Goal: Task Accomplishment & Management: Manage account settings

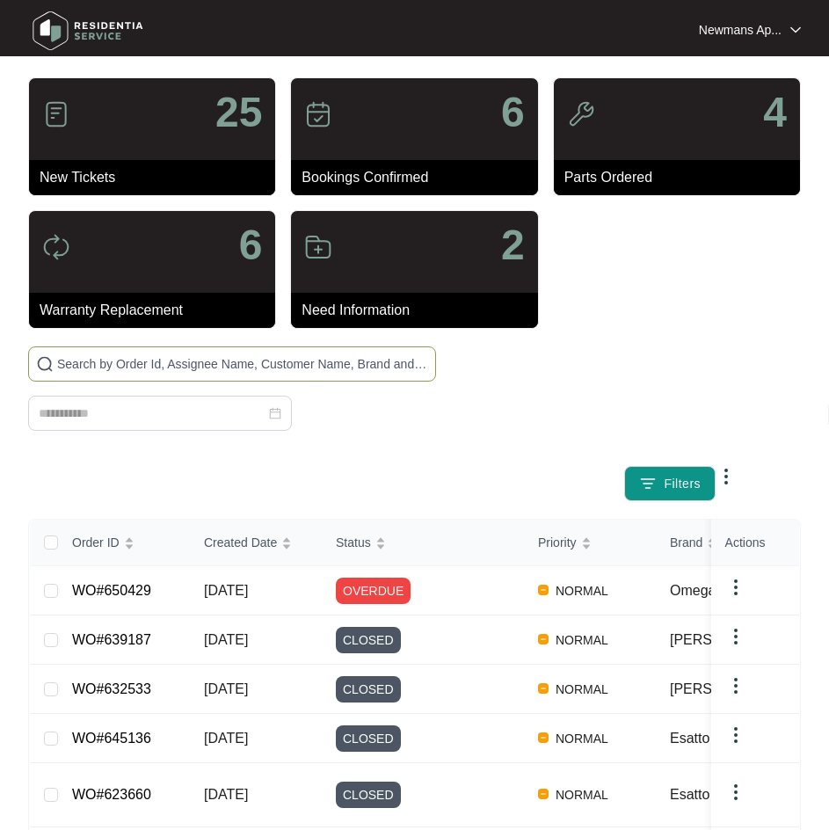
click at [323, 376] on span at bounding box center [232, 363] width 408 height 35
paste input "649917"
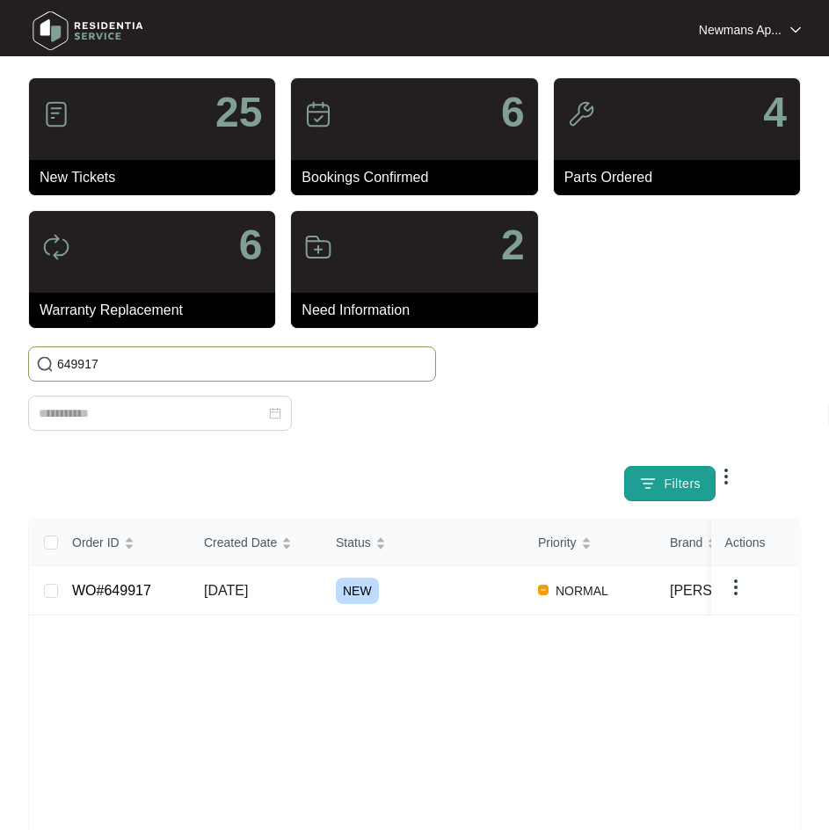
type input "649917"
click at [675, 475] on span "Filters" at bounding box center [681, 484] width 37 height 18
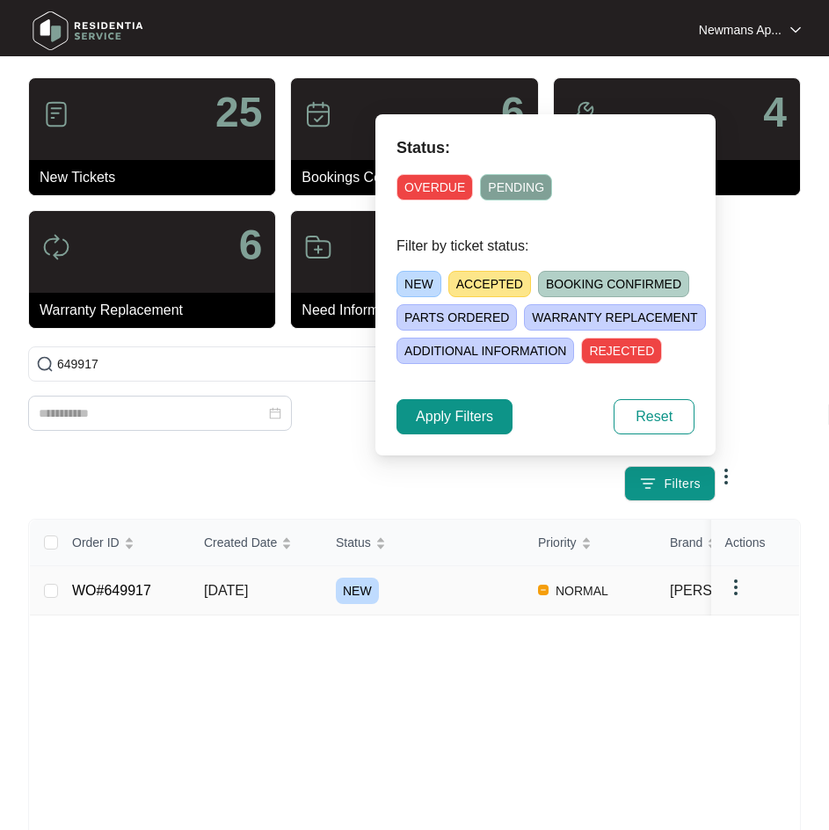
click at [441, 568] on td "NEW" at bounding box center [423, 590] width 202 height 49
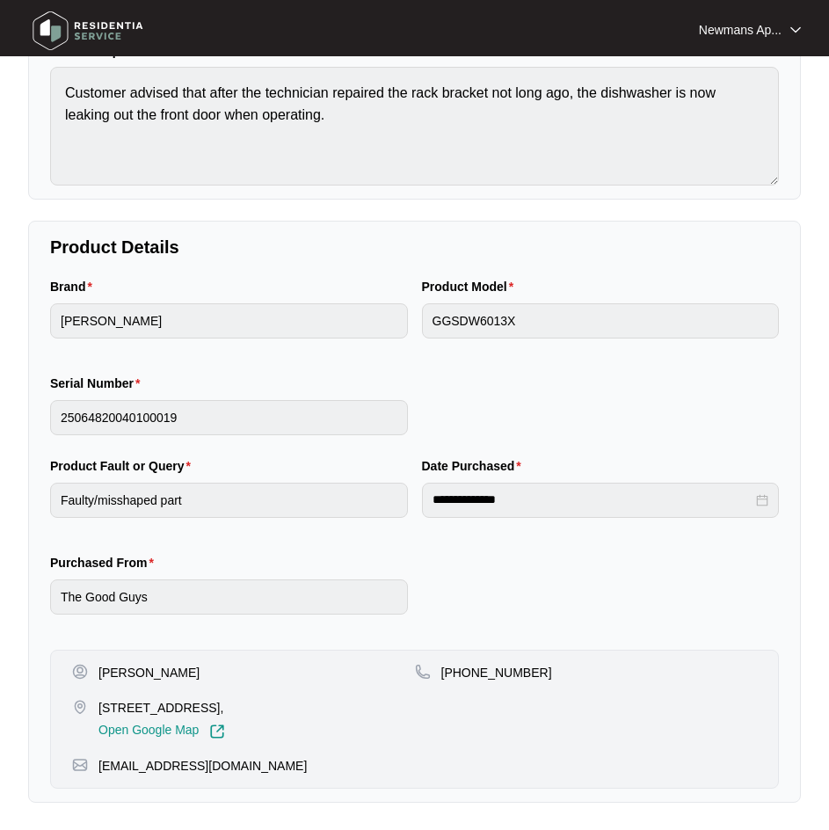
scroll to position [177, 0]
drag, startPoint x: 523, startPoint y: 674, endPoint x: 464, endPoint y: 676, distance: 58.9
click at [464, 676] on p "[PHONE_NUMBER]" at bounding box center [496, 672] width 111 height 18
copy p "490342175"
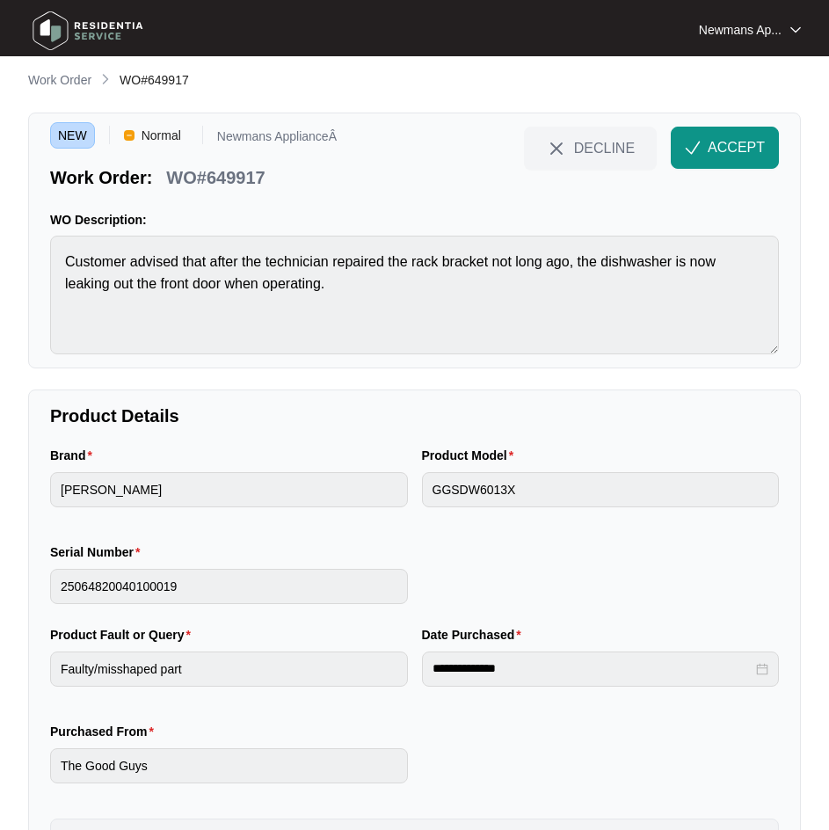
scroll to position [0, 0]
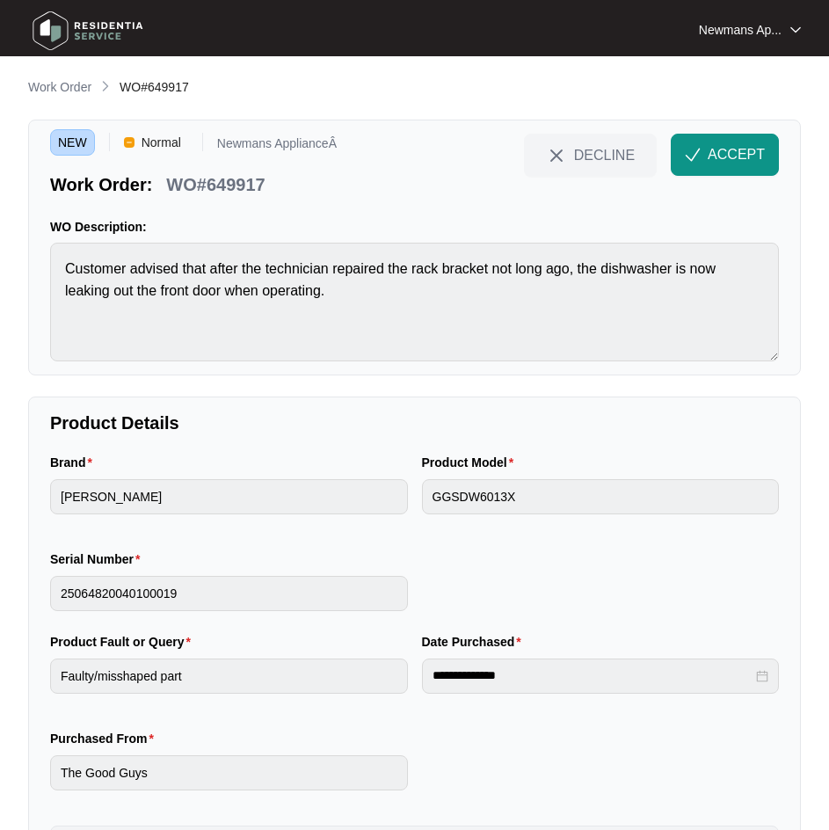
click at [41, 272] on div "NEW Normal Newmans ApplianceÂ Work Order: WO#649917 DECLINE ACCEPT WO Descripti…" at bounding box center [414, 248] width 772 height 256
click at [722, 145] on span "ACCEPT" at bounding box center [735, 154] width 57 height 21
